Goal: Task Accomplishment & Management: Use online tool/utility

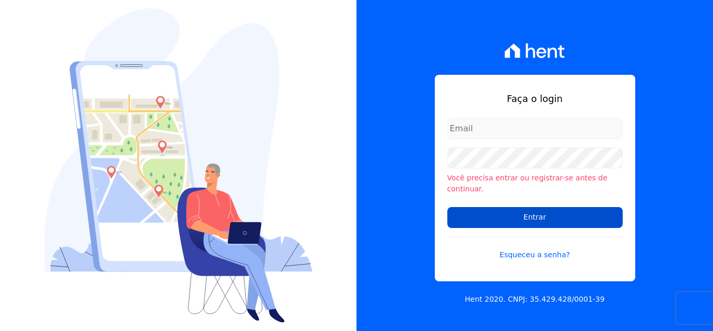
click at [555, 213] on input "Entrar" at bounding box center [535, 217] width 175 height 21
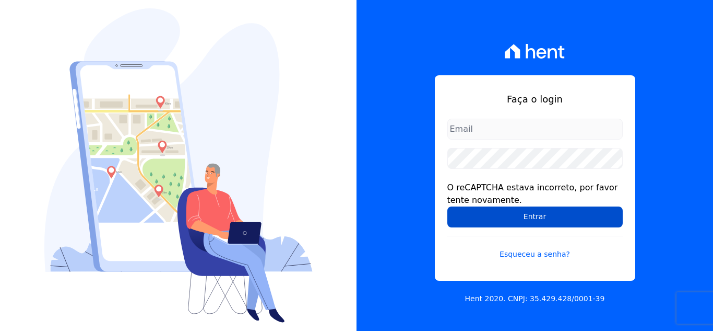
type input "[PERSON_NAME][EMAIL_ADDRESS][DOMAIN_NAME]"
click at [536, 220] on input "Entrar" at bounding box center [535, 216] width 175 height 21
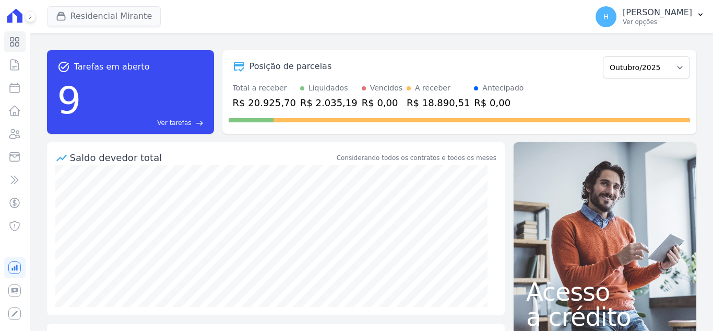
click at [114, 19] on button "Residencial Mirante" at bounding box center [104, 16] width 114 height 20
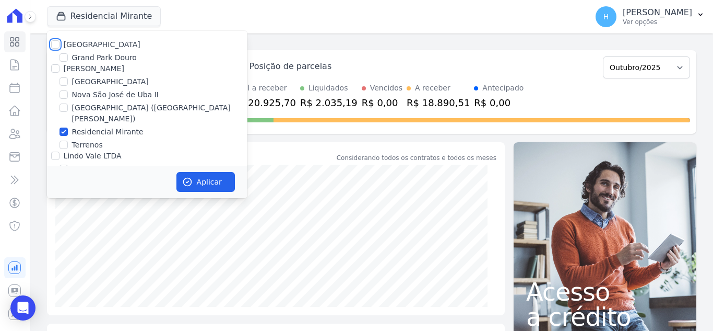
click at [58, 44] on input "[GEOGRAPHIC_DATA]" at bounding box center [55, 44] width 8 height 8
checkbox input "true"
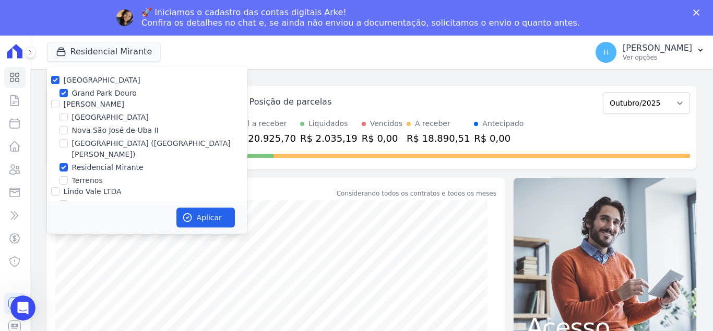
click at [57, 66] on div "[GEOGRAPHIC_DATA] [GEOGRAPHIC_DATA] [PERSON_NAME] [GEOGRAPHIC_DATA] [GEOGRAPHIC…" at bounding box center [147, 154] width 201 height 176
click at [56, 101] on input "[PERSON_NAME]" at bounding box center [55, 104] width 8 height 8
checkbox input "true"
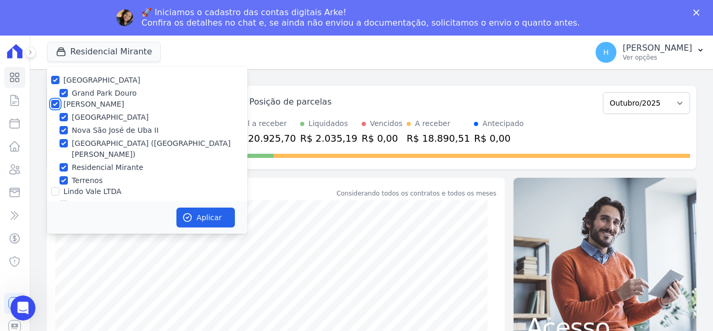
checkbox input "true"
click at [57, 187] on input "Lindo Vale LTDA" at bounding box center [55, 191] width 8 height 8
checkbox input "true"
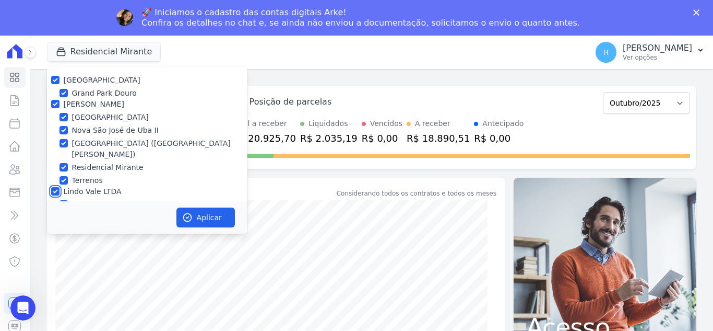
scroll to position [30, 0]
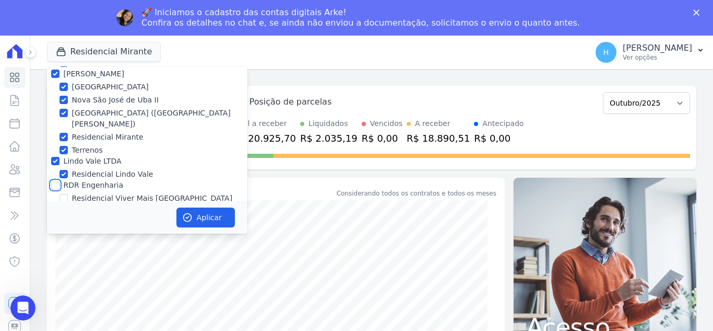
click at [55, 181] on input "RDR Engenharia" at bounding box center [55, 185] width 8 height 8
checkbox input "true"
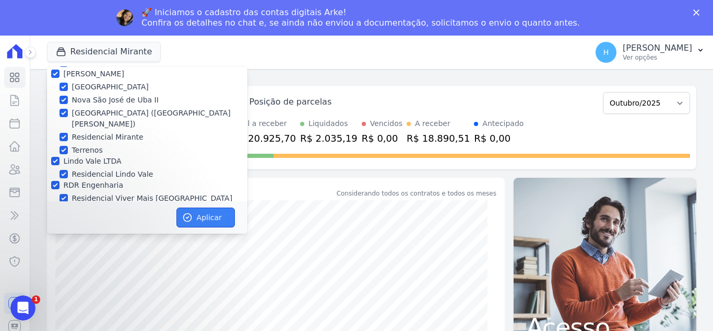
click at [225, 221] on button "Aplicar" at bounding box center [206, 217] width 58 height 20
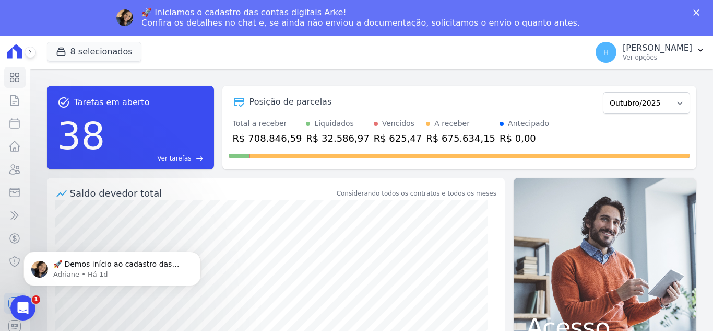
scroll to position [0, 0]
click at [692, 54] on p "Ver opções" at bounding box center [657, 57] width 69 height 8
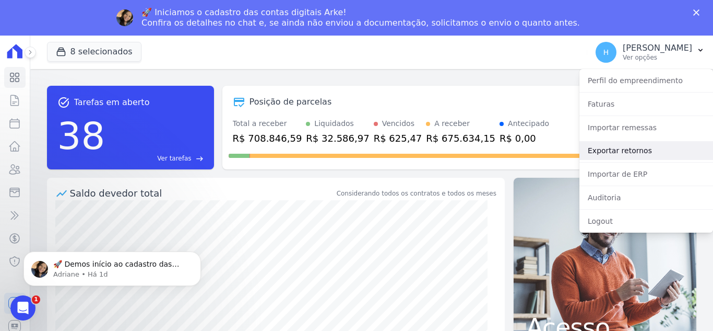
click at [631, 151] on link "Exportar retornos" at bounding box center [647, 150] width 134 height 19
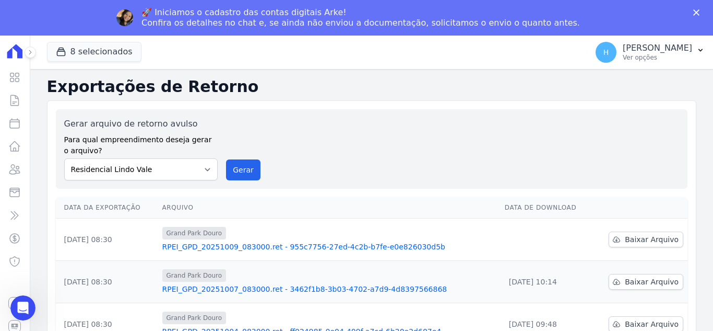
scroll to position [52, 0]
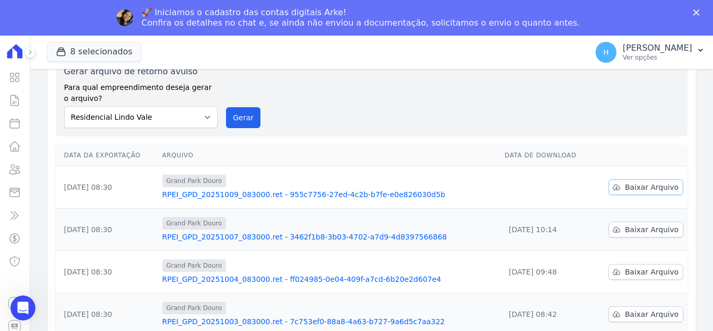
click at [627, 190] on span "Baixar Arquivo" at bounding box center [652, 187] width 54 height 10
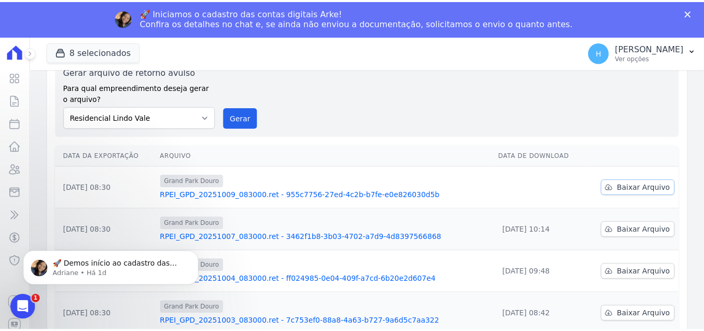
scroll to position [0, 0]
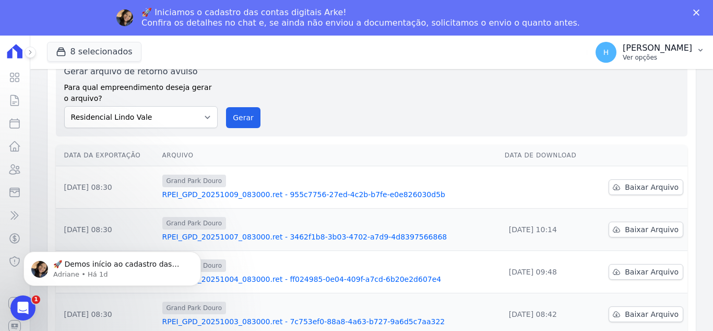
click at [681, 58] on p "Ver opções" at bounding box center [657, 57] width 69 height 8
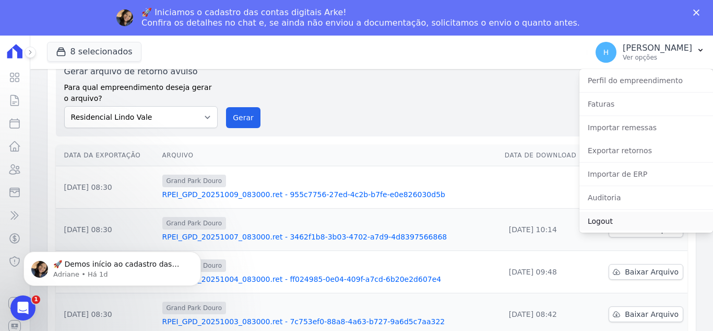
click at [613, 224] on link "Logout" at bounding box center [647, 221] width 134 height 19
